Goal: Task Accomplishment & Management: Complete application form

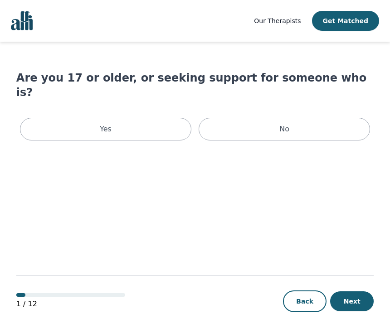
click at [138, 118] on div "Yes" at bounding box center [105, 129] width 171 height 23
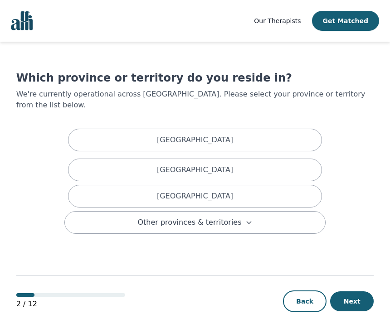
click at [211, 185] on div "[GEOGRAPHIC_DATA]" at bounding box center [195, 196] width 254 height 23
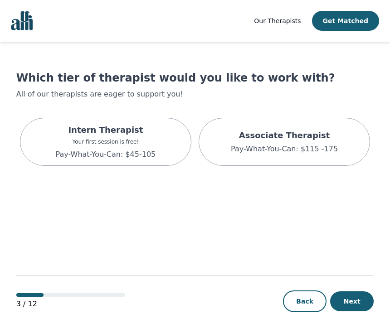
click at [149, 150] on p "Pay-What-You-Can: $45-105" at bounding box center [106, 154] width 100 height 11
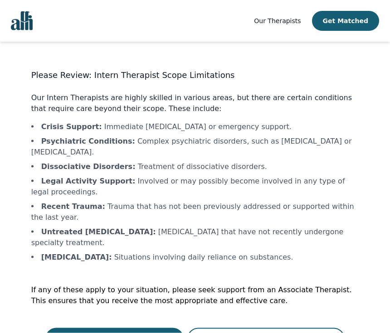
scroll to position [6, 0]
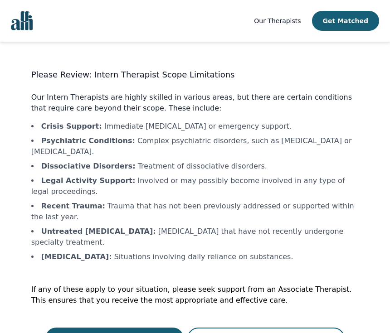
click at [141, 333] on button "Continue with a Intern Therapist" at bounding box center [114, 339] width 139 height 22
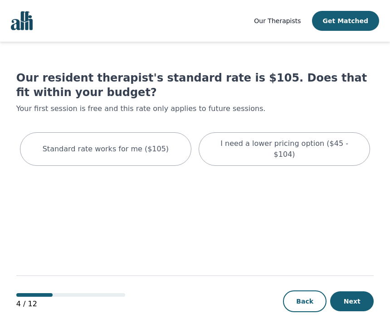
click at [303, 143] on p "I need a lower pricing option ($45 - $104)" at bounding box center [284, 149] width 149 height 22
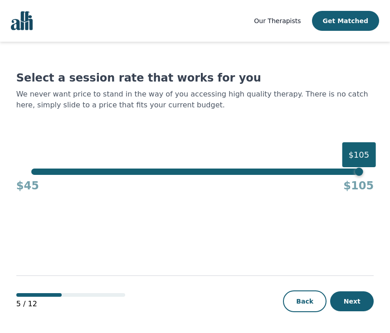
click at [356, 311] on button "Next" at bounding box center [352, 301] width 44 height 20
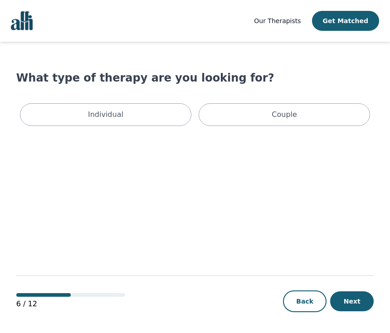
click at [303, 312] on button "Back" at bounding box center [305, 302] width 44 height 22
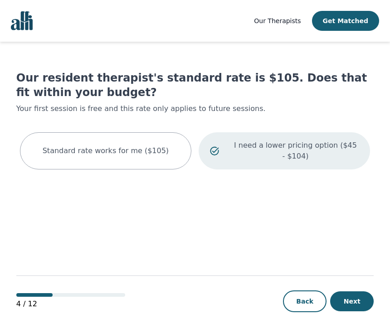
click at [325, 150] on p "I need a lower pricing option ($45 - $104)" at bounding box center [295, 151] width 126 height 22
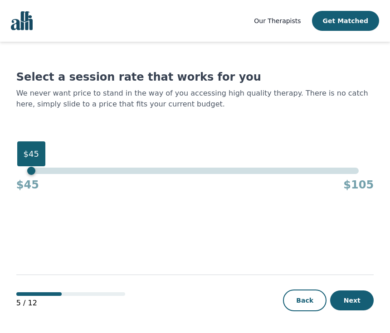
scroll to position [13, 0]
click at [358, 301] on button "Next" at bounding box center [352, 301] width 44 height 20
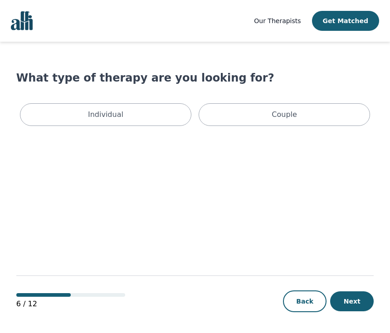
click at [119, 113] on p "Individual" at bounding box center [105, 114] width 35 height 11
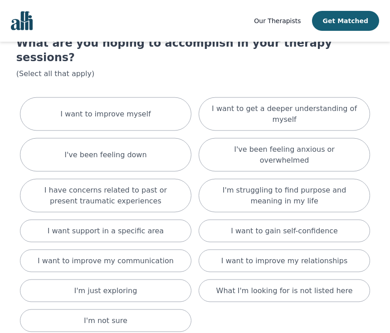
scroll to position [35, 0]
click at [142, 185] on p "I have concerns related to past or present traumatic experiences" at bounding box center [105, 196] width 149 height 22
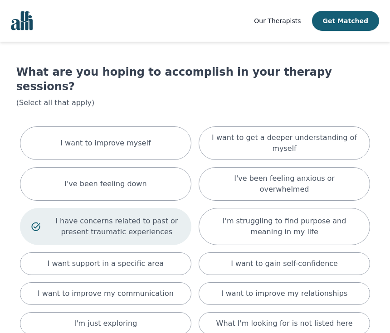
scroll to position [0, 0]
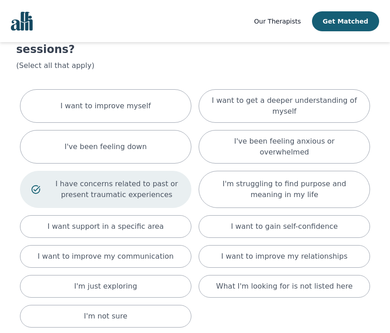
click at [119, 305] on div "I'm not sure" at bounding box center [105, 316] width 171 height 23
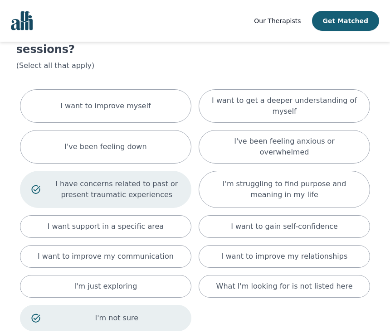
click at [117, 179] on p "I have concerns related to past or present traumatic experiences" at bounding box center [116, 190] width 126 height 22
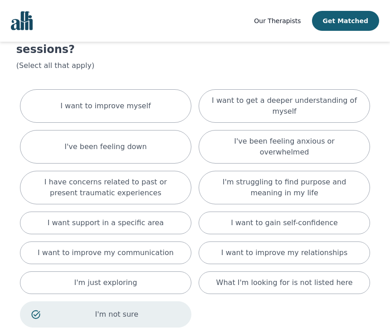
click at [349, 19] on button "Get Matched" at bounding box center [345, 21] width 67 height 20
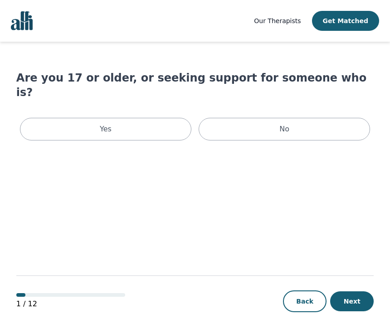
click at [129, 118] on div "Yes" at bounding box center [105, 129] width 171 height 23
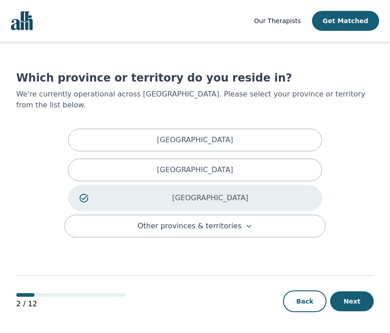
click at [240, 193] on p "[GEOGRAPHIC_DATA]" at bounding box center [210, 198] width 201 height 11
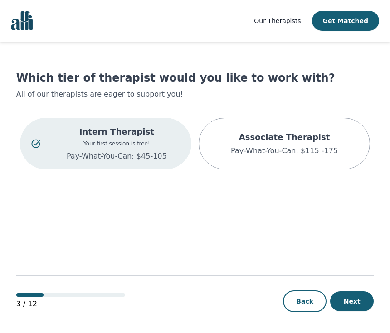
click at [358, 311] on button "Next" at bounding box center [352, 301] width 44 height 20
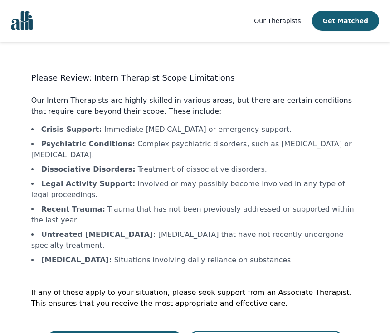
scroll to position [6, 0]
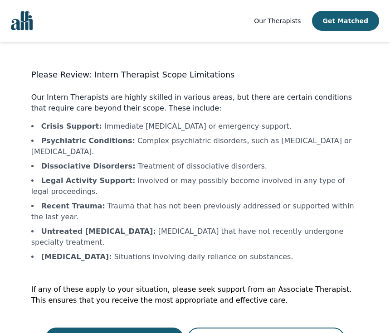
click at [139, 333] on button "Continue with a Intern Therapist" at bounding box center [114, 339] width 139 height 22
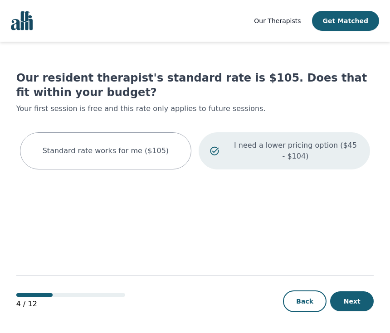
scroll to position [0, 0]
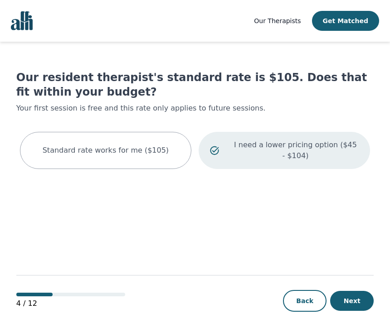
click at [357, 311] on button "Next" at bounding box center [352, 301] width 44 height 20
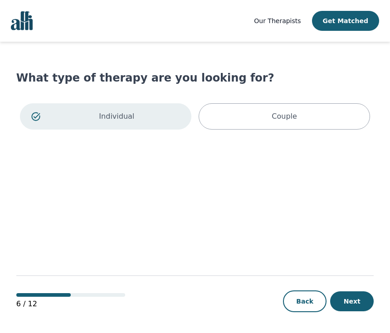
click at [356, 311] on button "Next" at bounding box center [352, 301] width 44 height 20
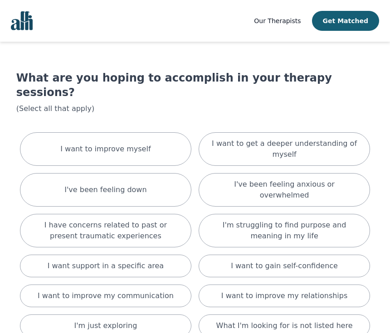
click at [350, 25] on button "Get Matched" at bounding box center [345, 21] width 67 height 20
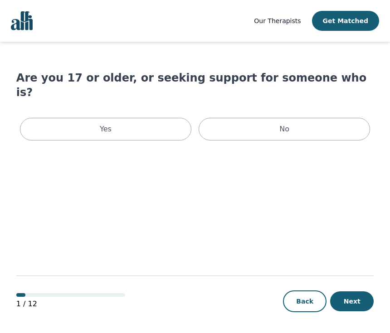
click at [117, 121] on div "Yes" at bounding box center [105, 129] width 171 height 23
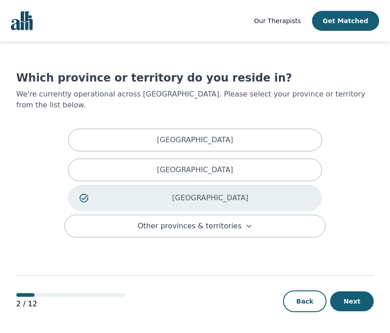
click at [352, 311] on button "Next" at bounding box center [352, 301] width 44 height 20
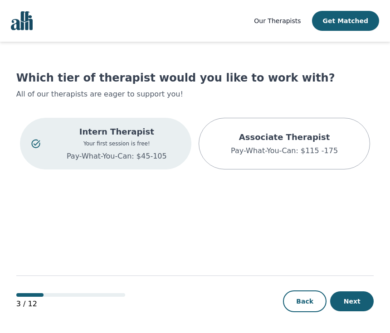
click at [354, 311] on button "Next" at bounding box center [352, 301] width 44 height 20
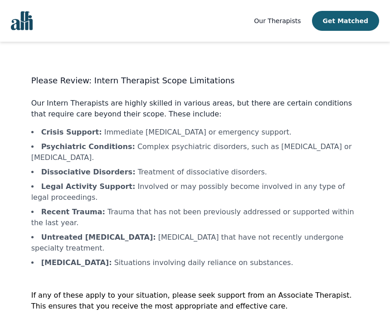
scroll to position [6, 0]
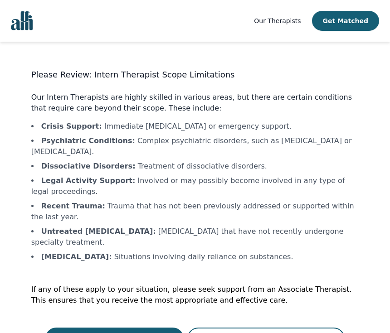
click at [136, 333] on button "Continue with a Intern Therapist" at bounding box center [114, 339] width 139 height 22
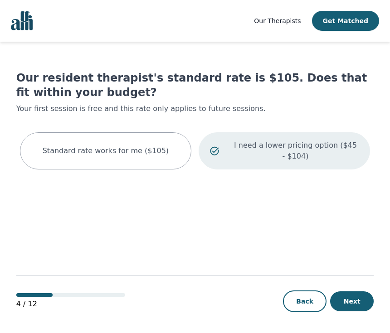
click at [356, 311] on button "Next" at bounding box center [352, 301] width 44 height 20
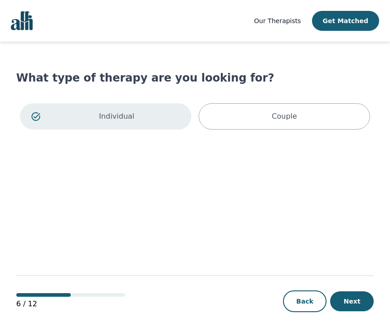
click at [355, 311] on button "Next" at bounding box center [352, 301] width 44 height 20
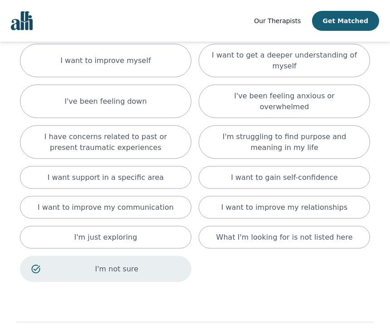
scroll to position [94, 0]
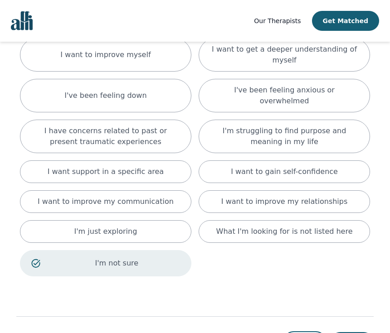
click at [121, 126] on p "I have concerns related to past or present traumatic experiences" at bounding box center [105, 137] width 149 height 22
